Goal: Task Accomplishment & Management: Manage account settings

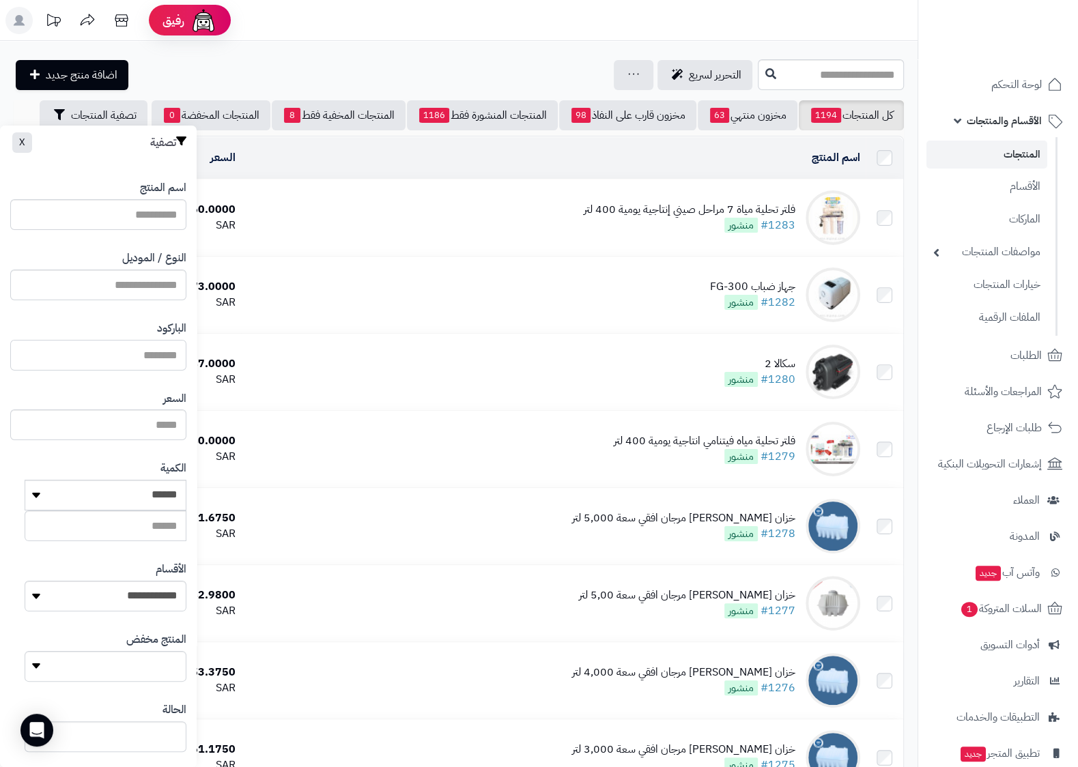
click at [109, 359] on input "الباركود" at bounding box center [98, 355] width 176 height 31
click at [130, 279] on input "النوع / الموديل" at bounding box center [98, 285] width 176 height 31
click at [171, 325] on link "11001055-OC" at bounding box center [111, 317] width 172 height 25
type input "**********"
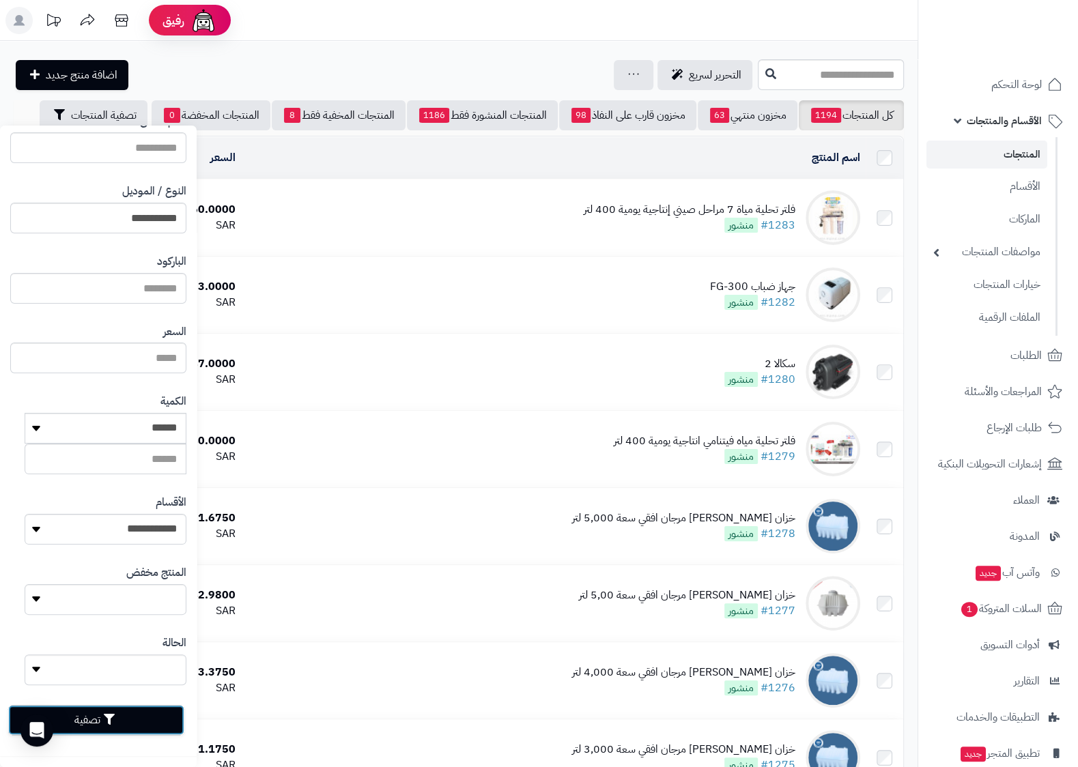
click at [110, 717] on button "تصفية" at bounding box center [96, 720] width 176 height 30
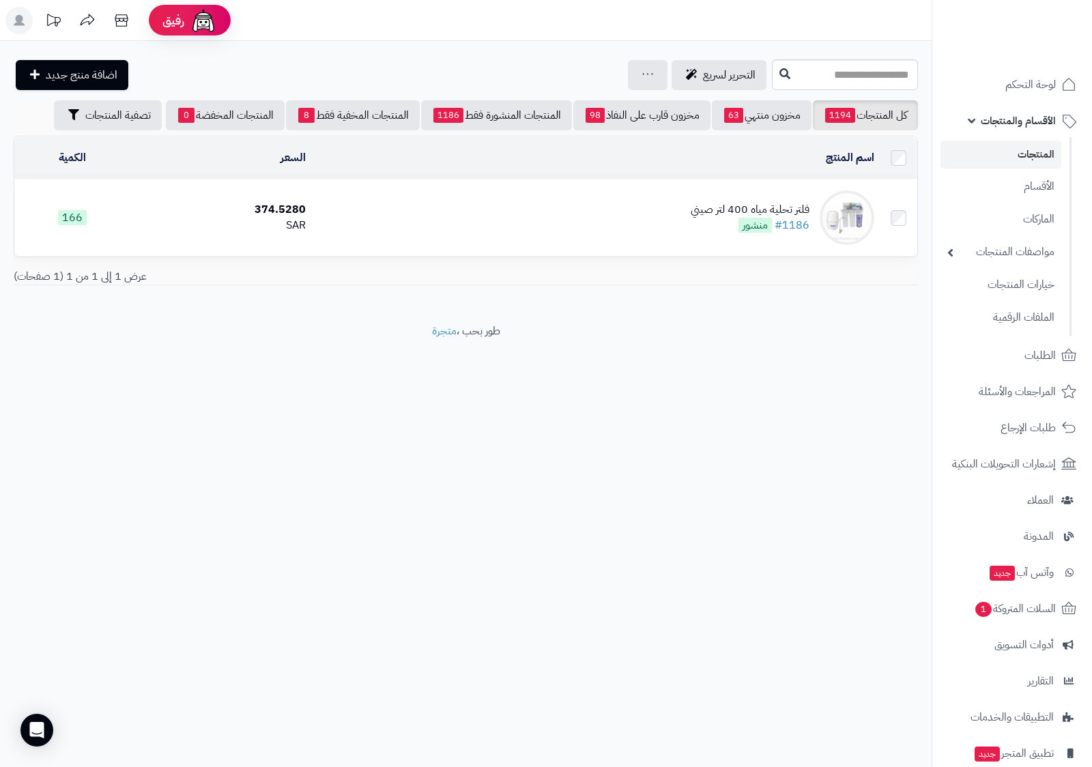
click at [749, 207] on div "فلتر تحلية مياه 400 لتر صيني" at bounding box center [750, 210] width 119 height 16
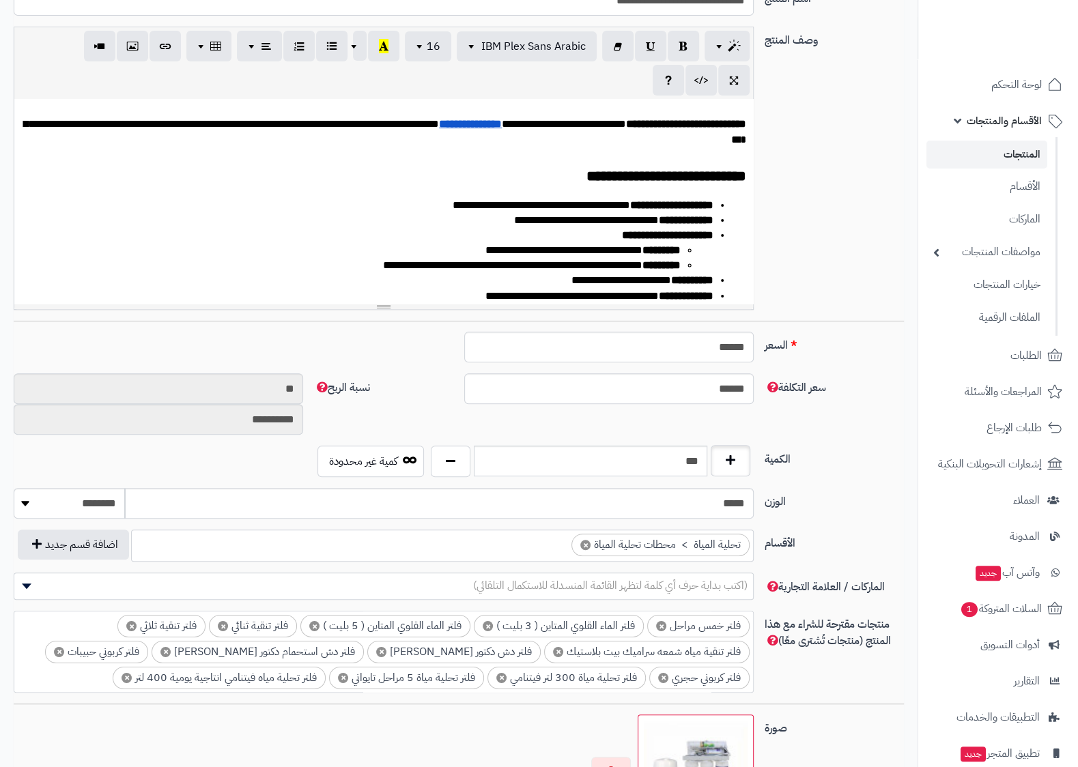
scroll to position [1113, 0]
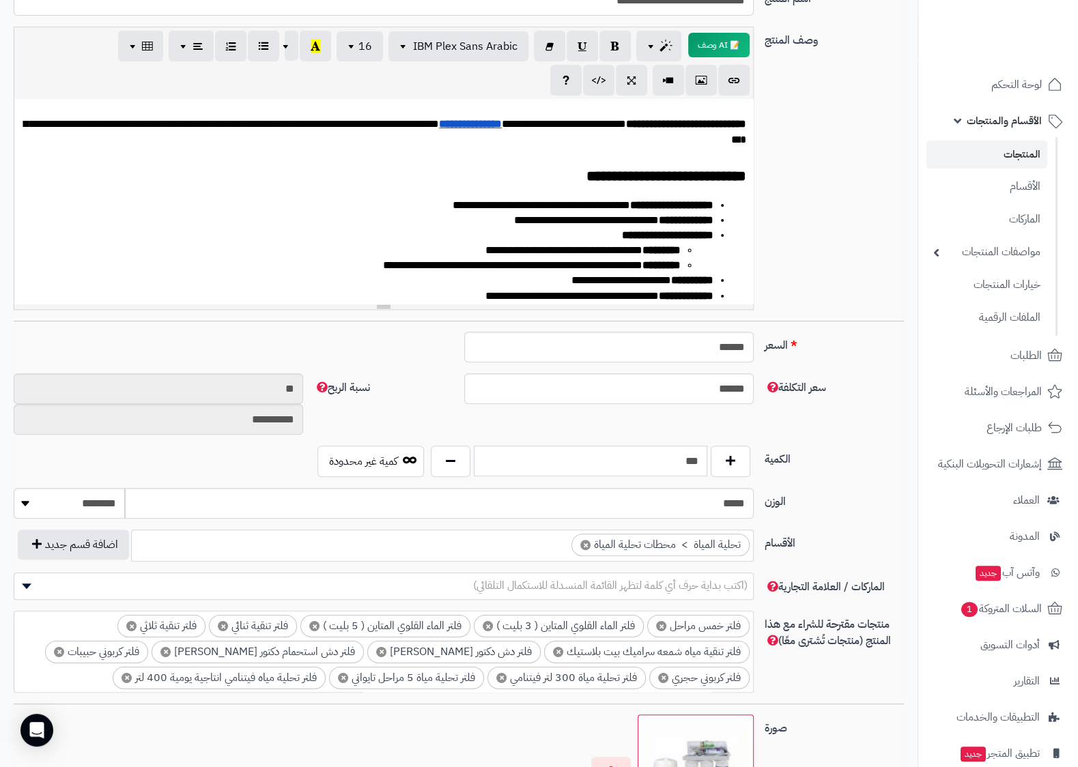
drag, startPoint x: 672, startPoint y: 461, endPoint x: 706, endPoint y: 485, distance: 41.7
click at [706, 476] on input "***" at bounding box center [590, 461] width 233 height 31
type input "**"
click at [850, 263] on div "**********" at bounding box center [458, 174] width 901 height 294
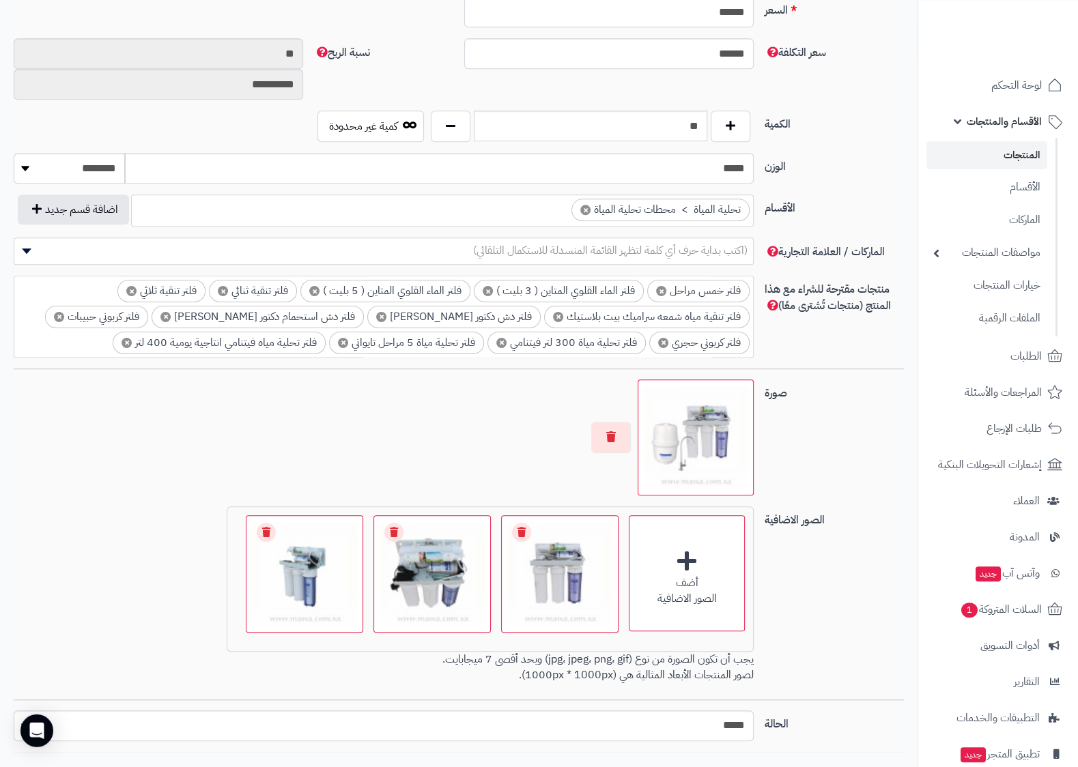
scroll to position [645, 0]
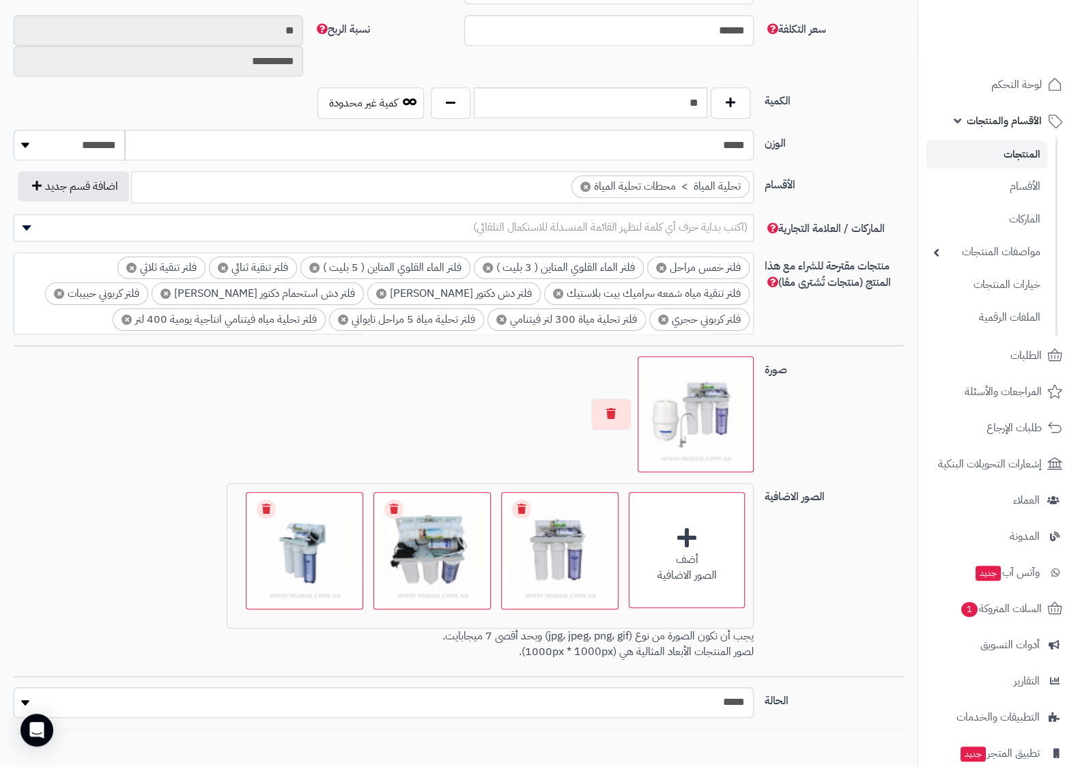
click at [685, 424] on img at bounding box center [696, 414] width 104 height 104
click at [601, 416] on button "button" at bounding box center [611, 413] width 40 height 31
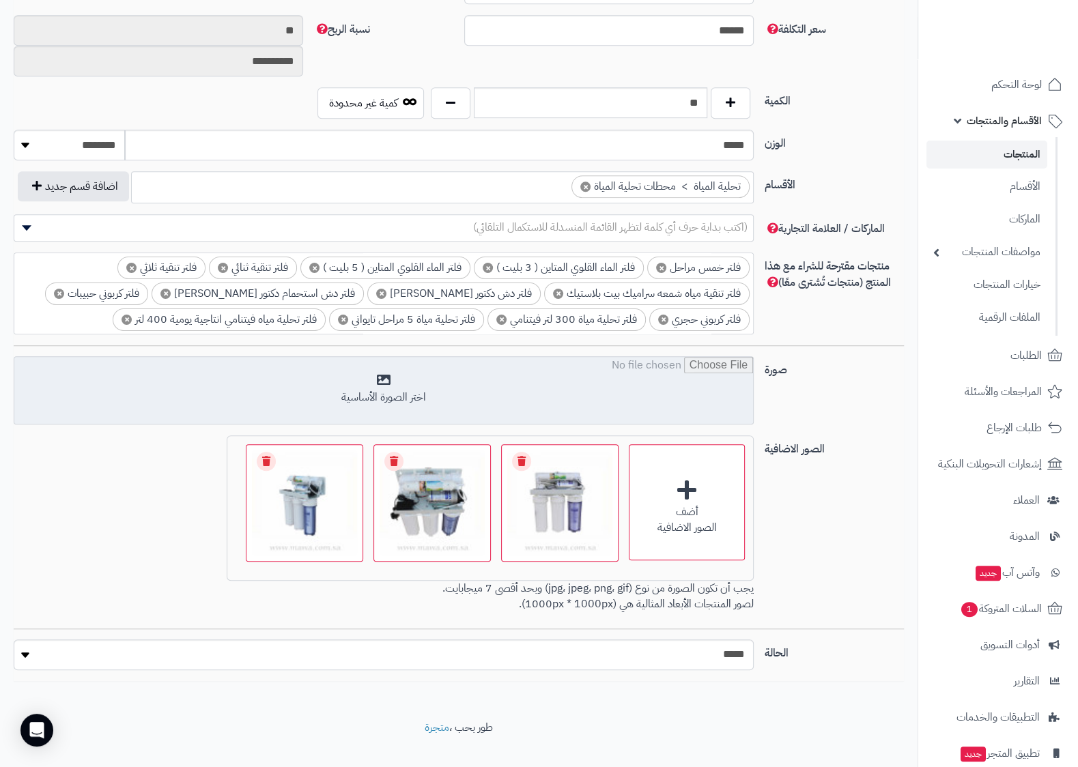
click at [386, 390] on input "file" at bounding box center [383, 391] width 738 height 68
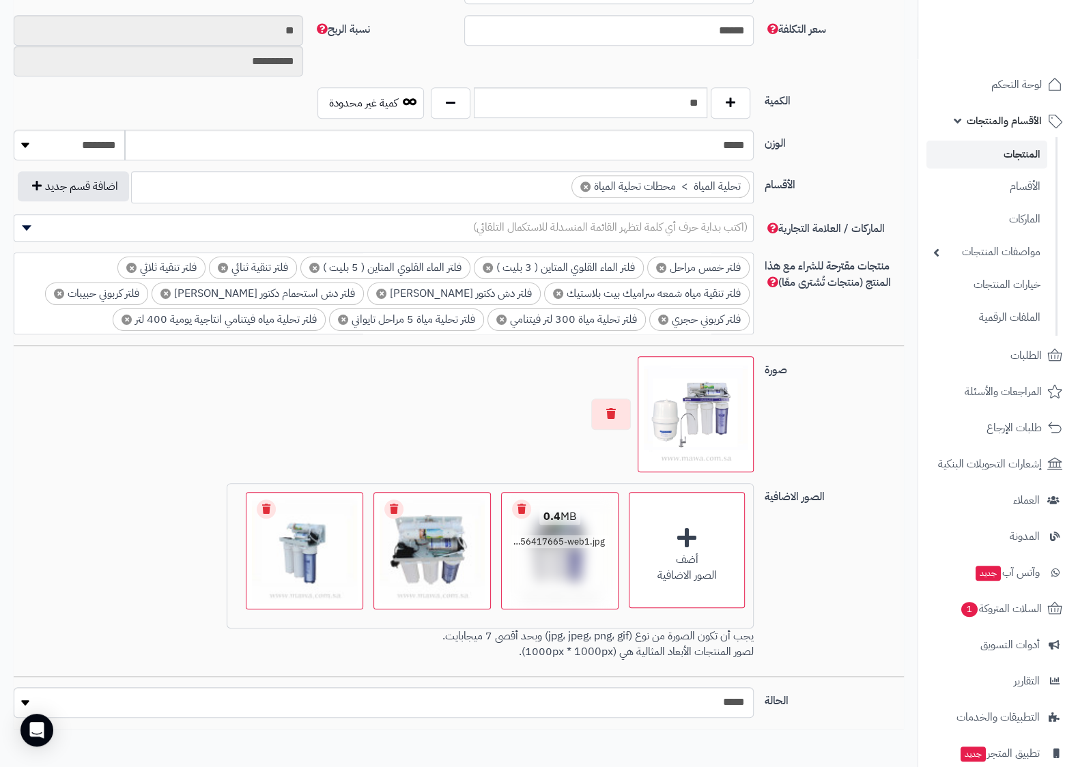
click at [562, 573] on img at bounding box center [559, 550] width 111 height 111
click at [524, 516] on link "Remove file" at bounding box center [521, 509] width 19 height 19
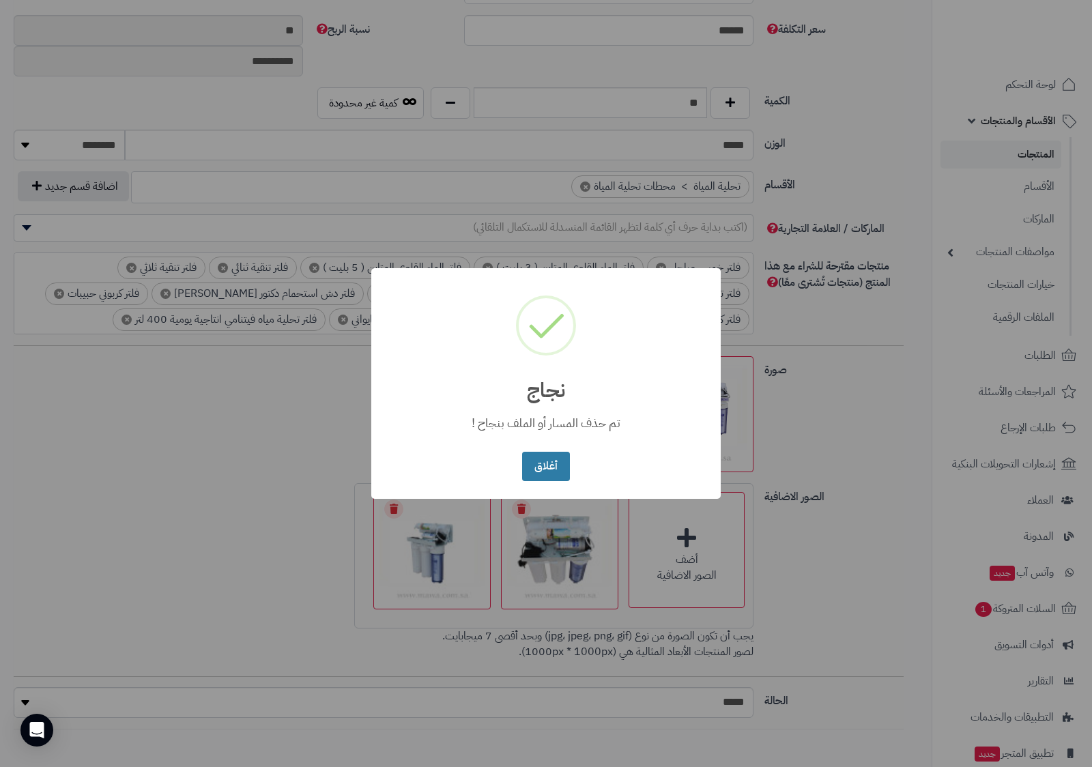
click at [556, 472] on button "أغلاق" at bounding box center [545, 466] width 47 height 29
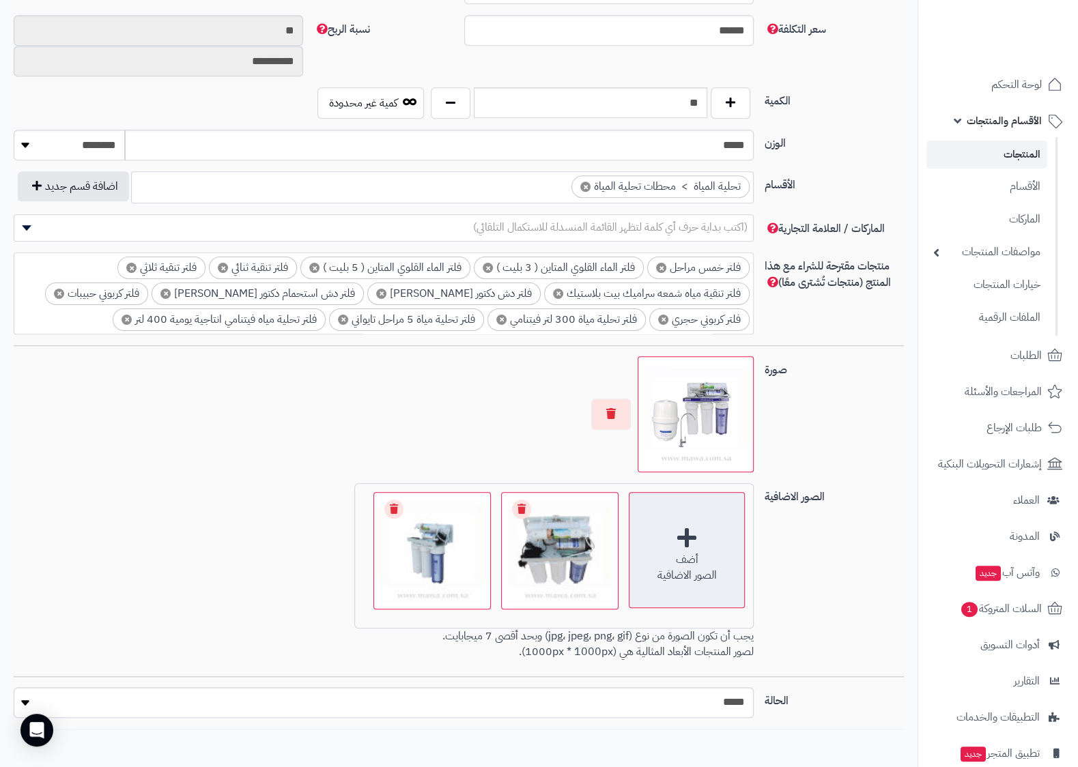
click at [675, 545] on div "أضف الصور الاضافية" at bounding box center [687, 550] width 116 height 116
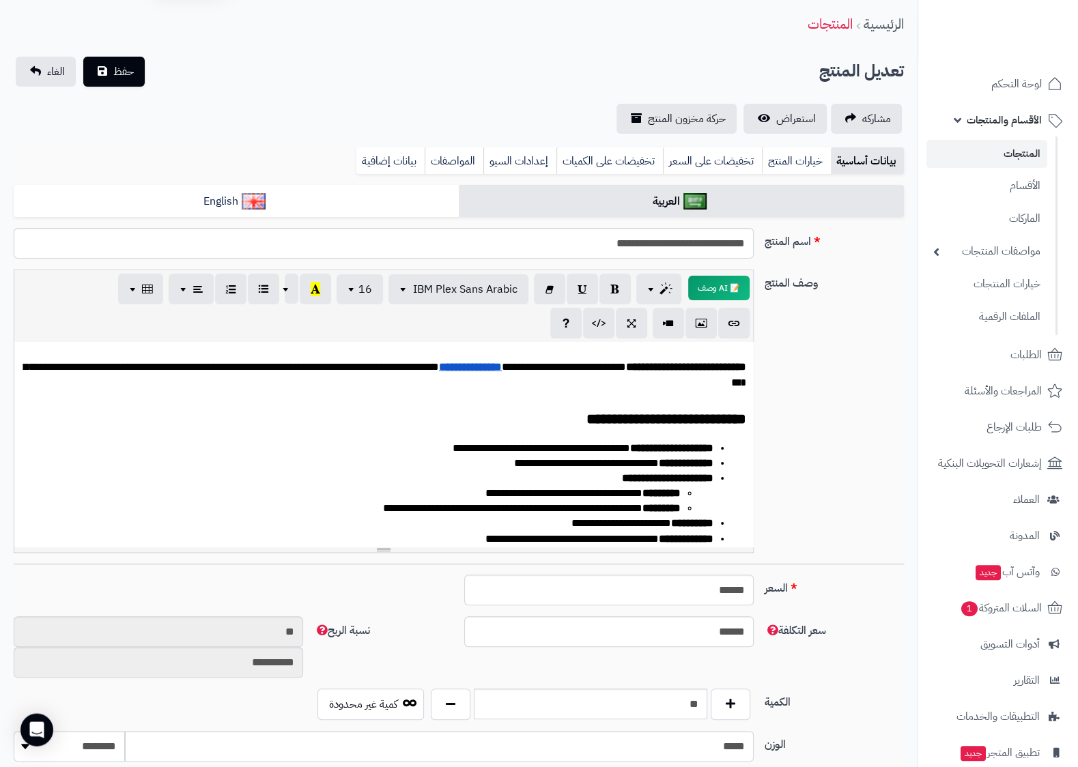
scroll to position [0, 0]
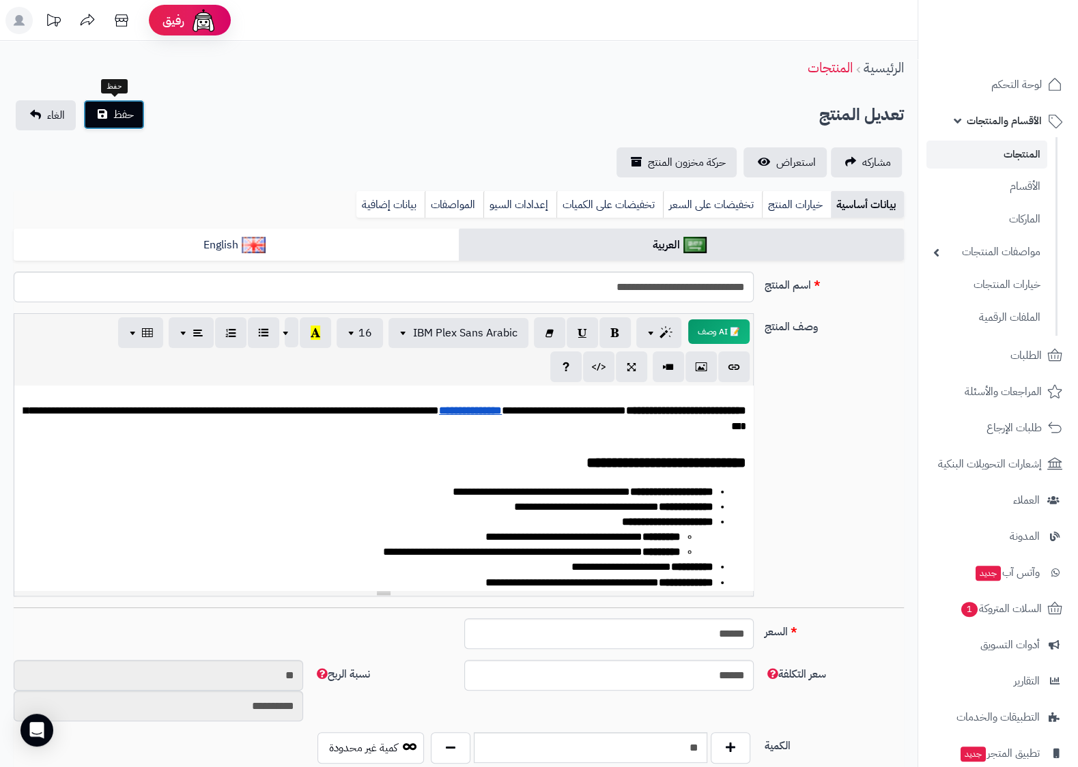
click at [113, 109] on button "حفظ" at bounding box center [113, 115] width 61 height 30
